Goal: Information Seeking & Learning: Learn about a topic

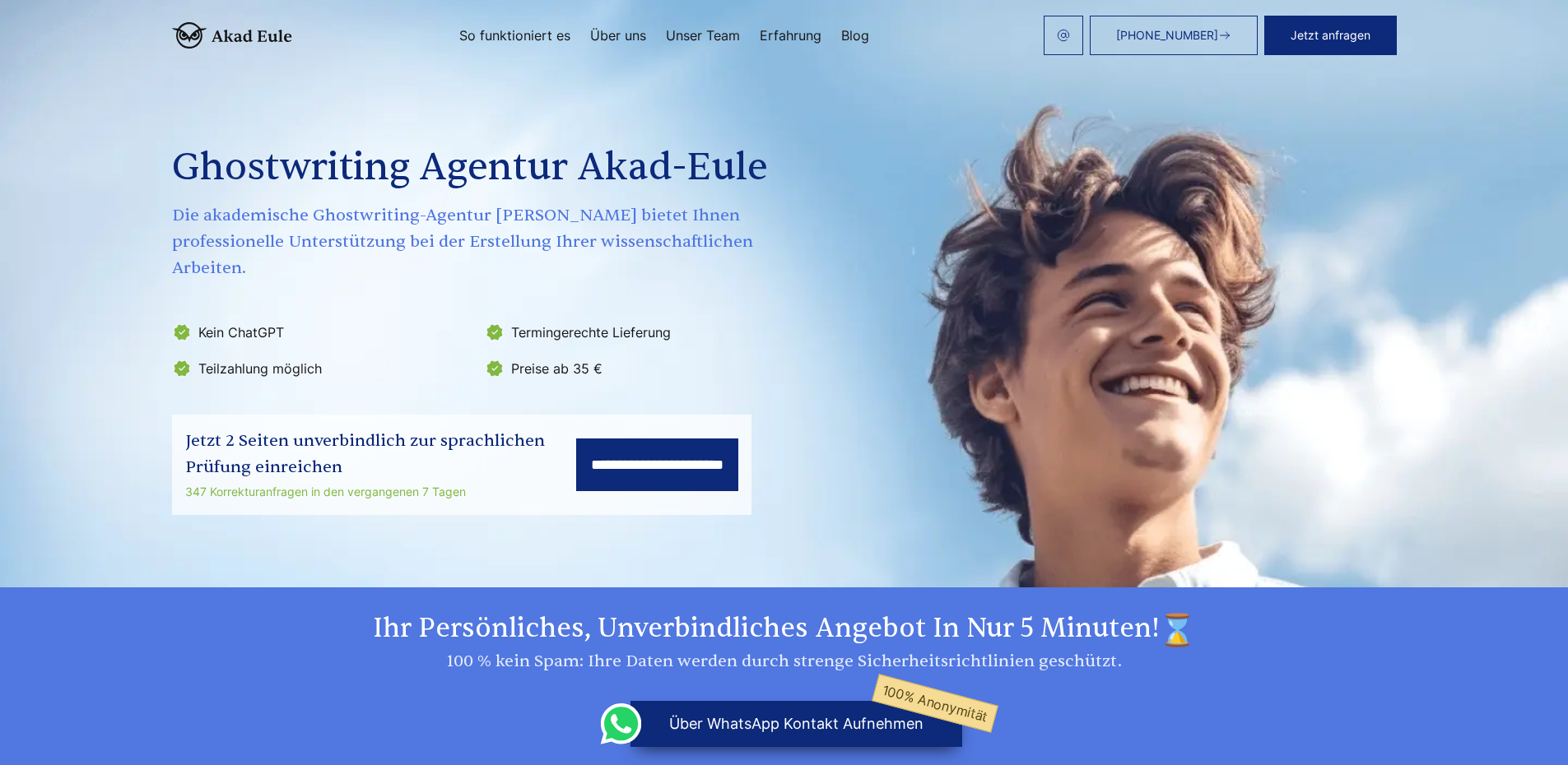
click at [646, 32] on link "Über uns" at bounding box center [618, 35] width 56 height 13
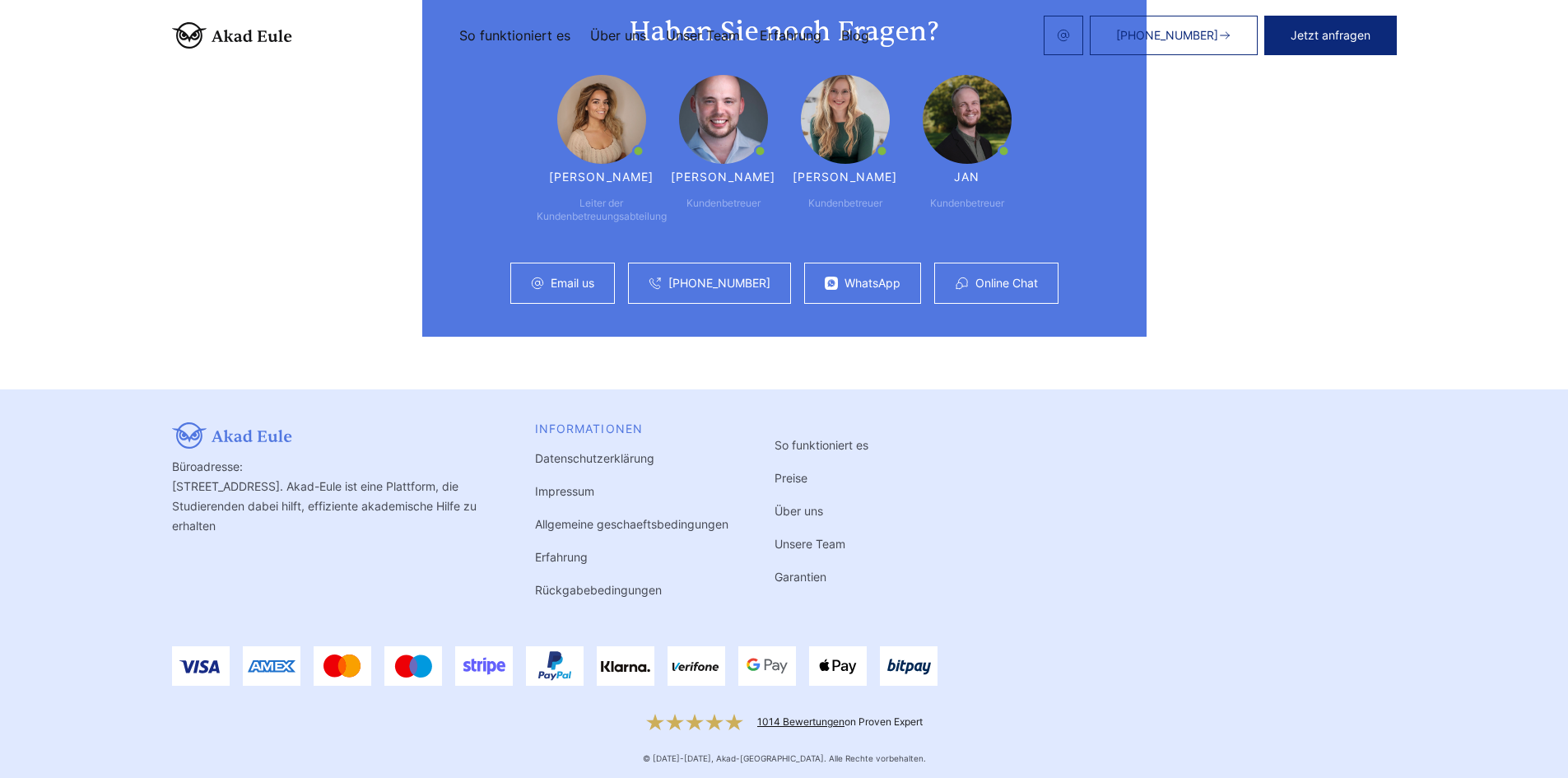
scroll to position [4025, 0]
click at [577, 490] on link "Impressum" at bounding box center [565, 490] width 59 height 14
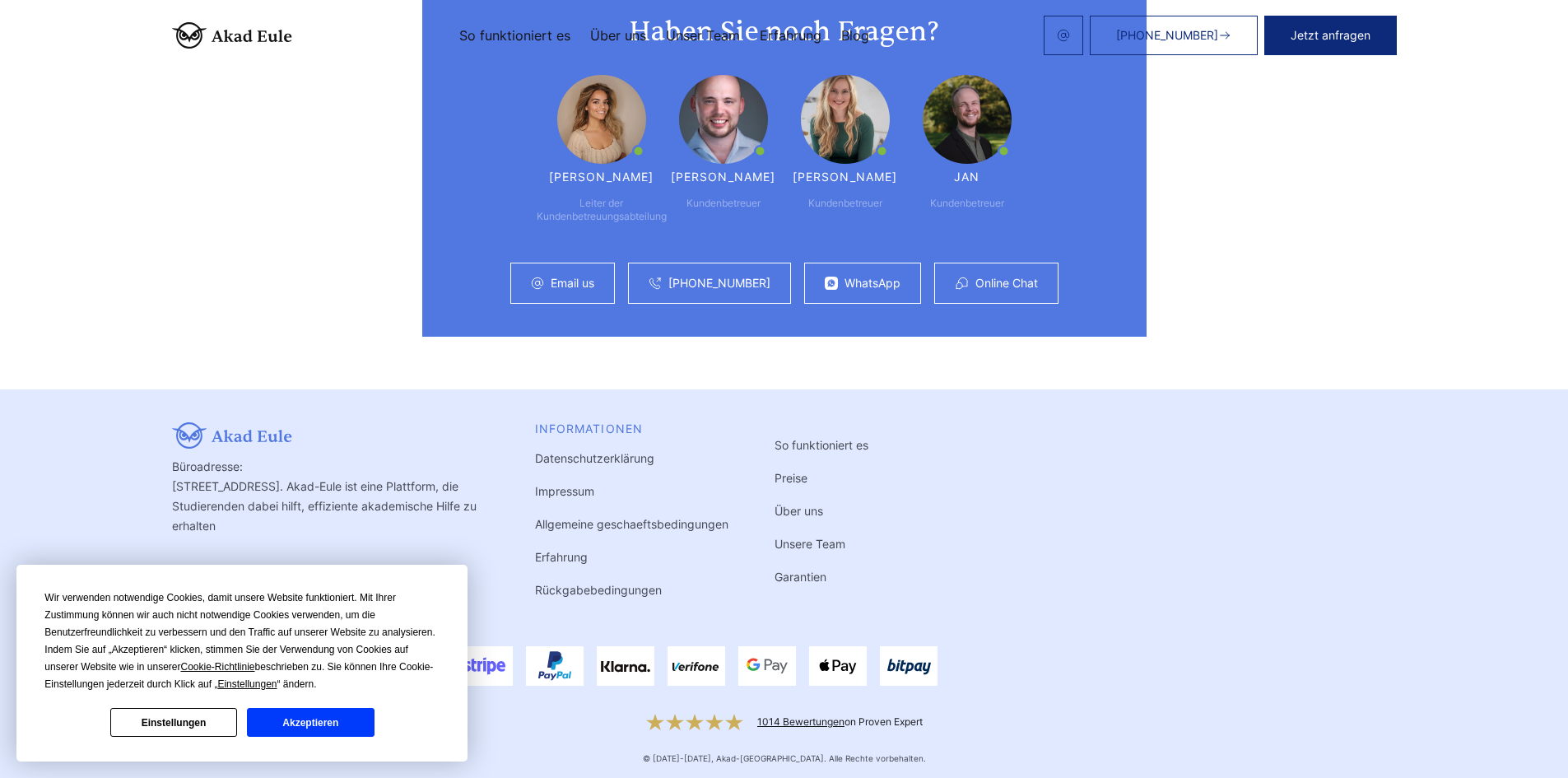
click at [338, 731] on button "Akzeptieren" at bounding box center [311, 722] width 127 height 29
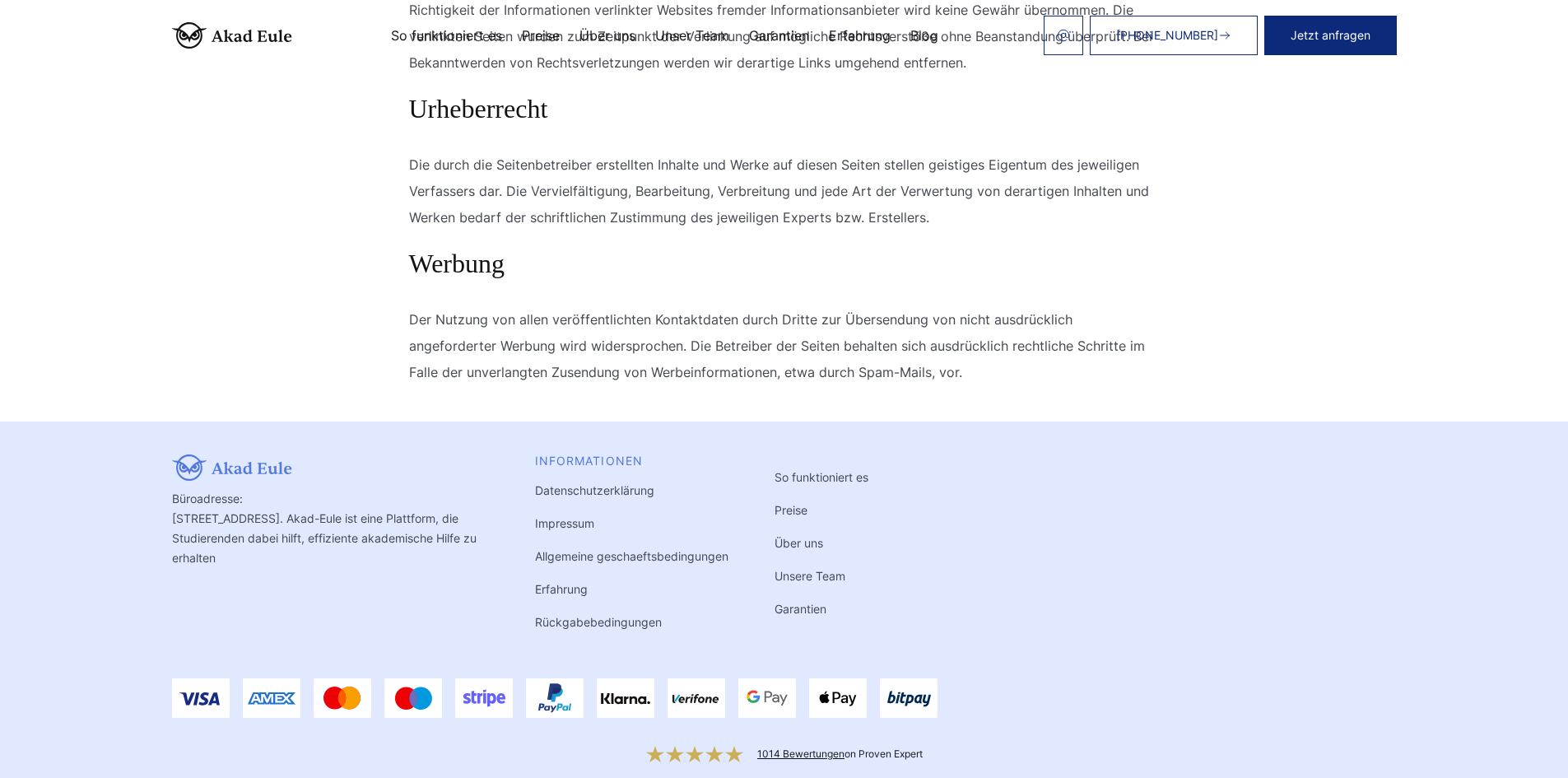
scroll to position [1306, 0]
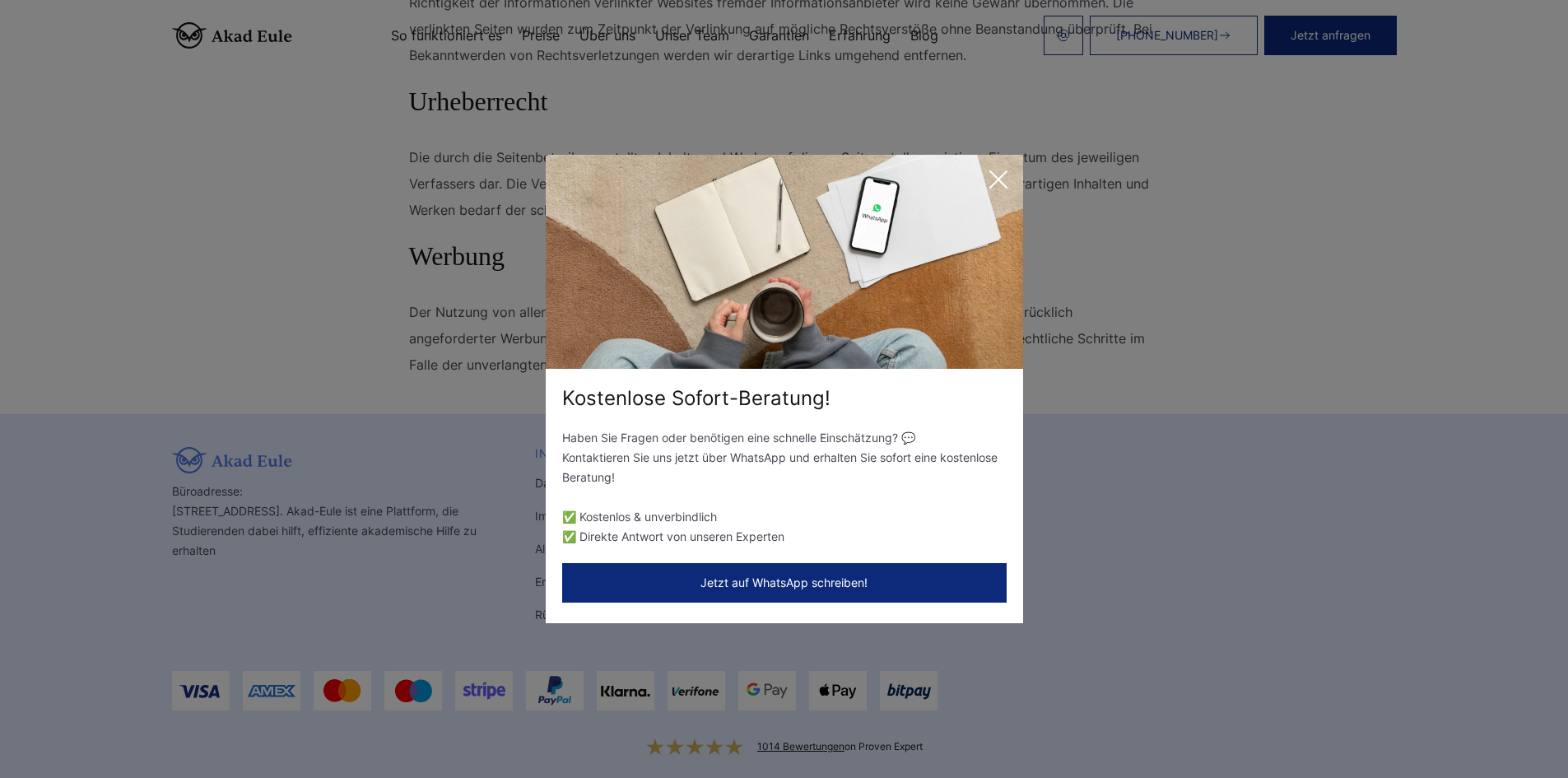
click at [995, 169] on icon at bounding box center [998, 179] width 33 height 33
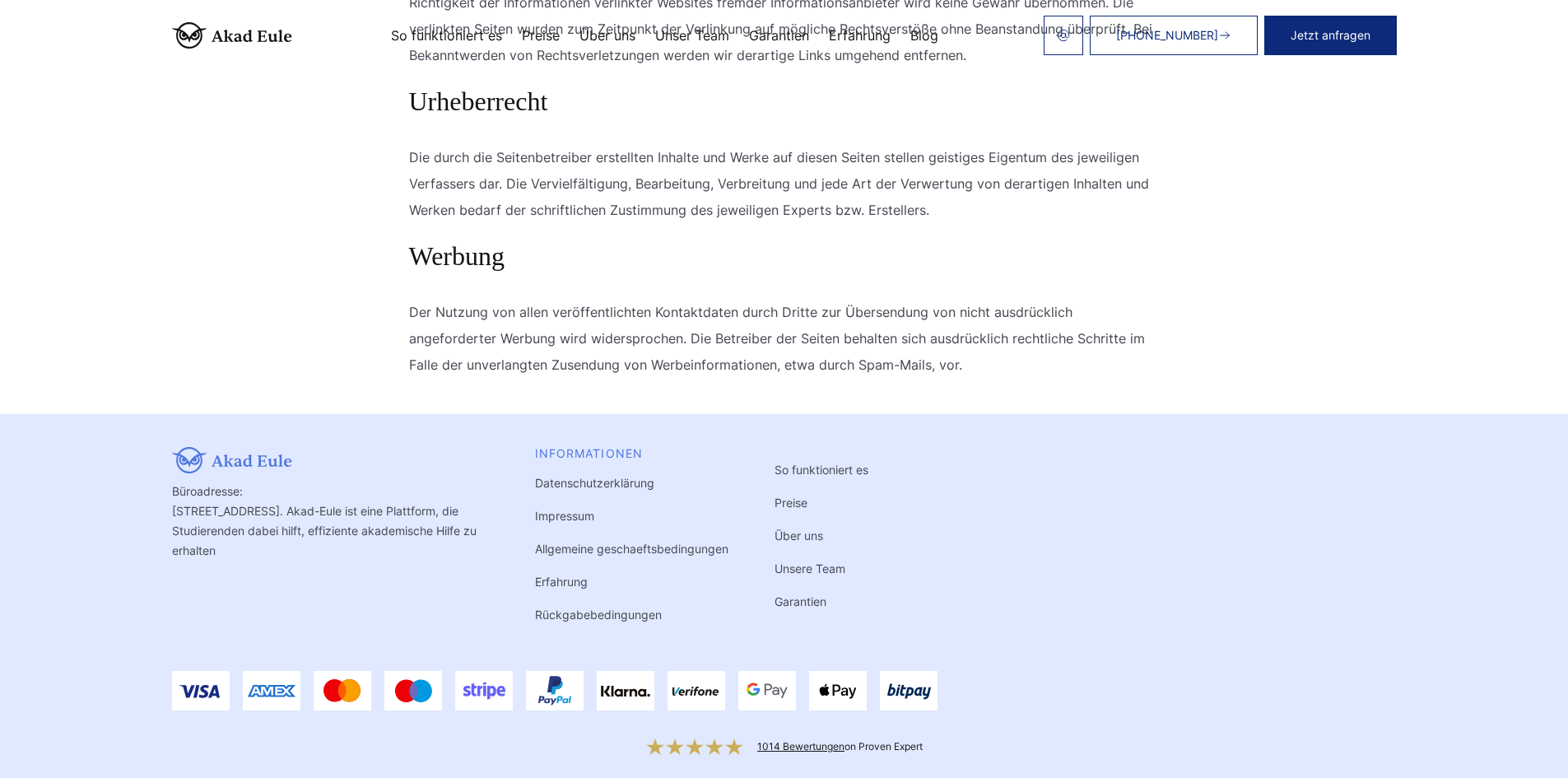
click at [797, 495] on link "Preise" at bounding box center [791, 502] width 33 height 14
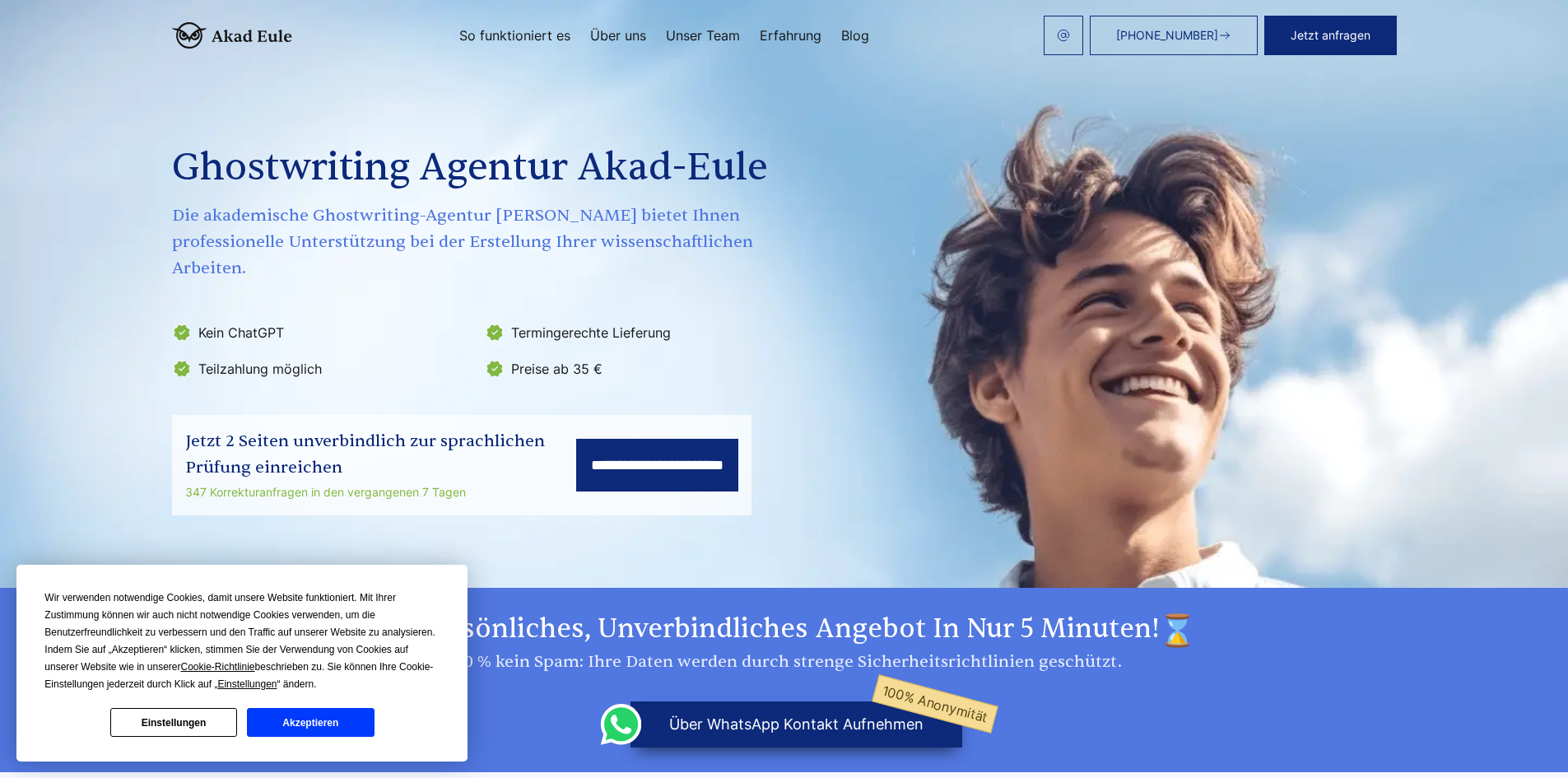
click at [697, 38] on link "Unser Team" at bounding box center [703, 35] width 74 height 14
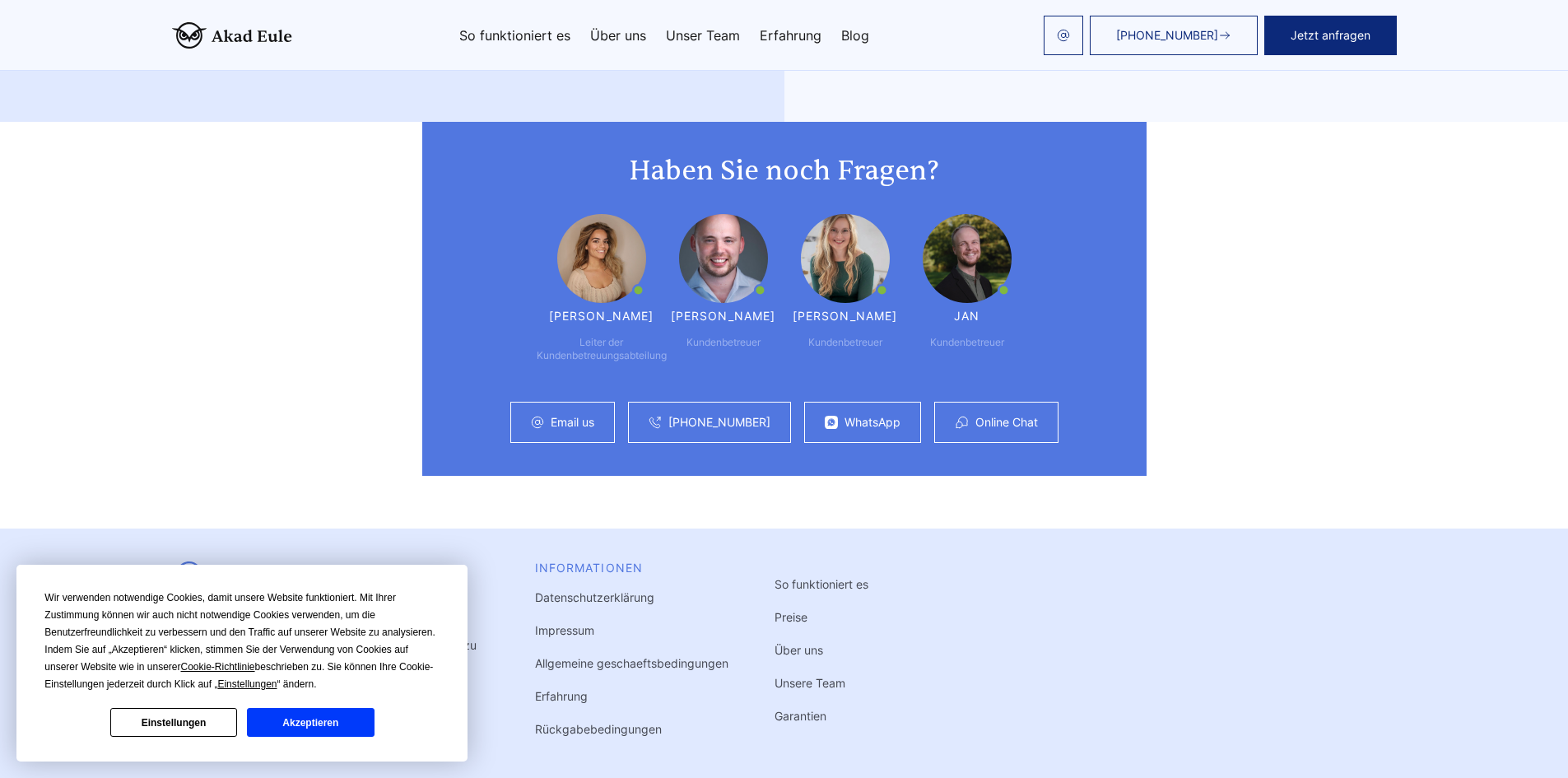
click at [565, 689] on link "Erfahrung" at bounding box center [561, 695] width 52 height 14
